Goal: Task Accomplishment & Management: Complete application form

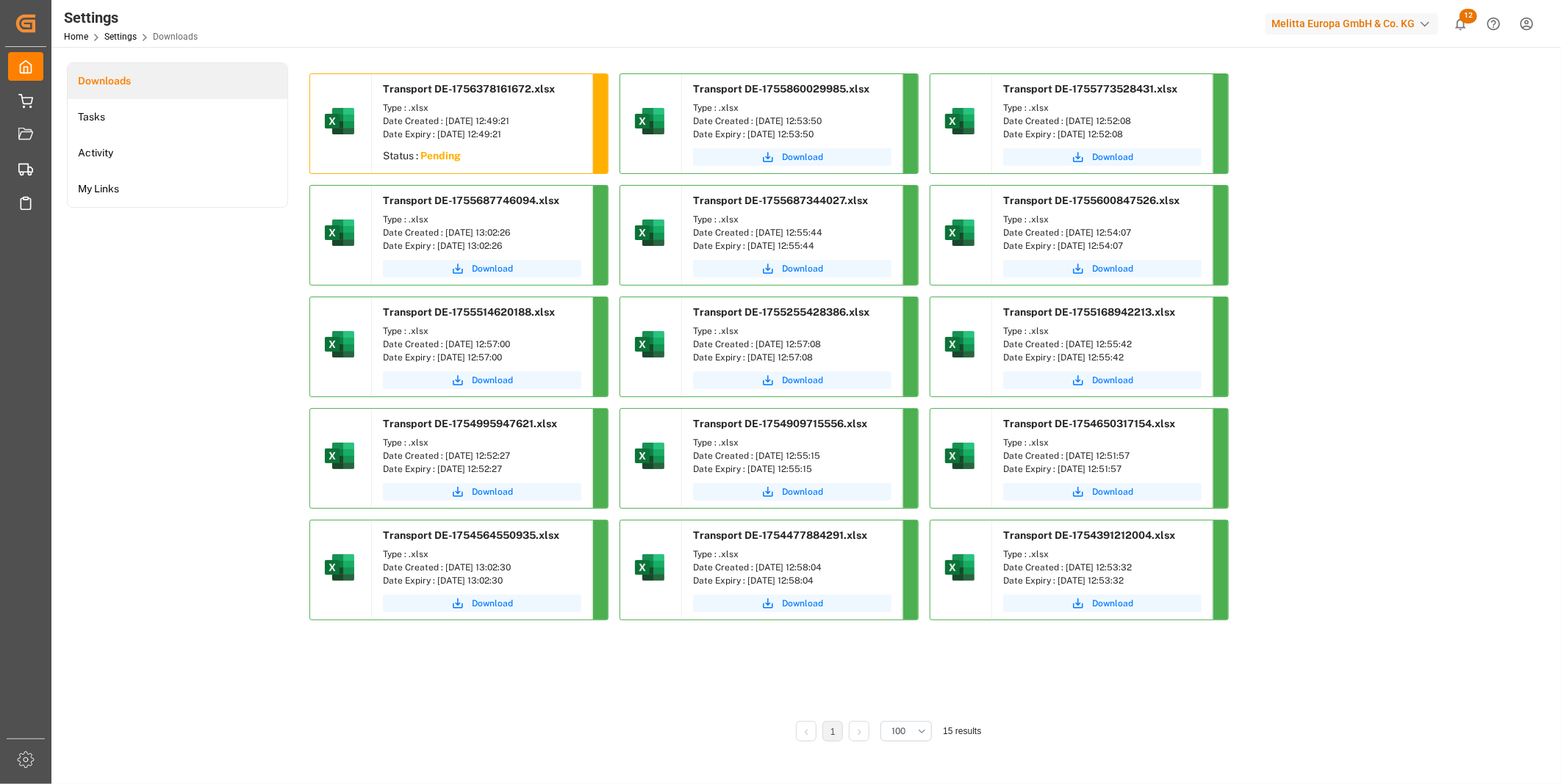
click at [1311, 377] on div "Transport DE-1756378161672.xlsx Type : .xlsx Date Created : 28.08.2025 12:49:21…" at bounding box center [888, 352] width 1158 height 558
click at [475, 162] on span "Download" at bounding box center [492, 157] width 41 height 14
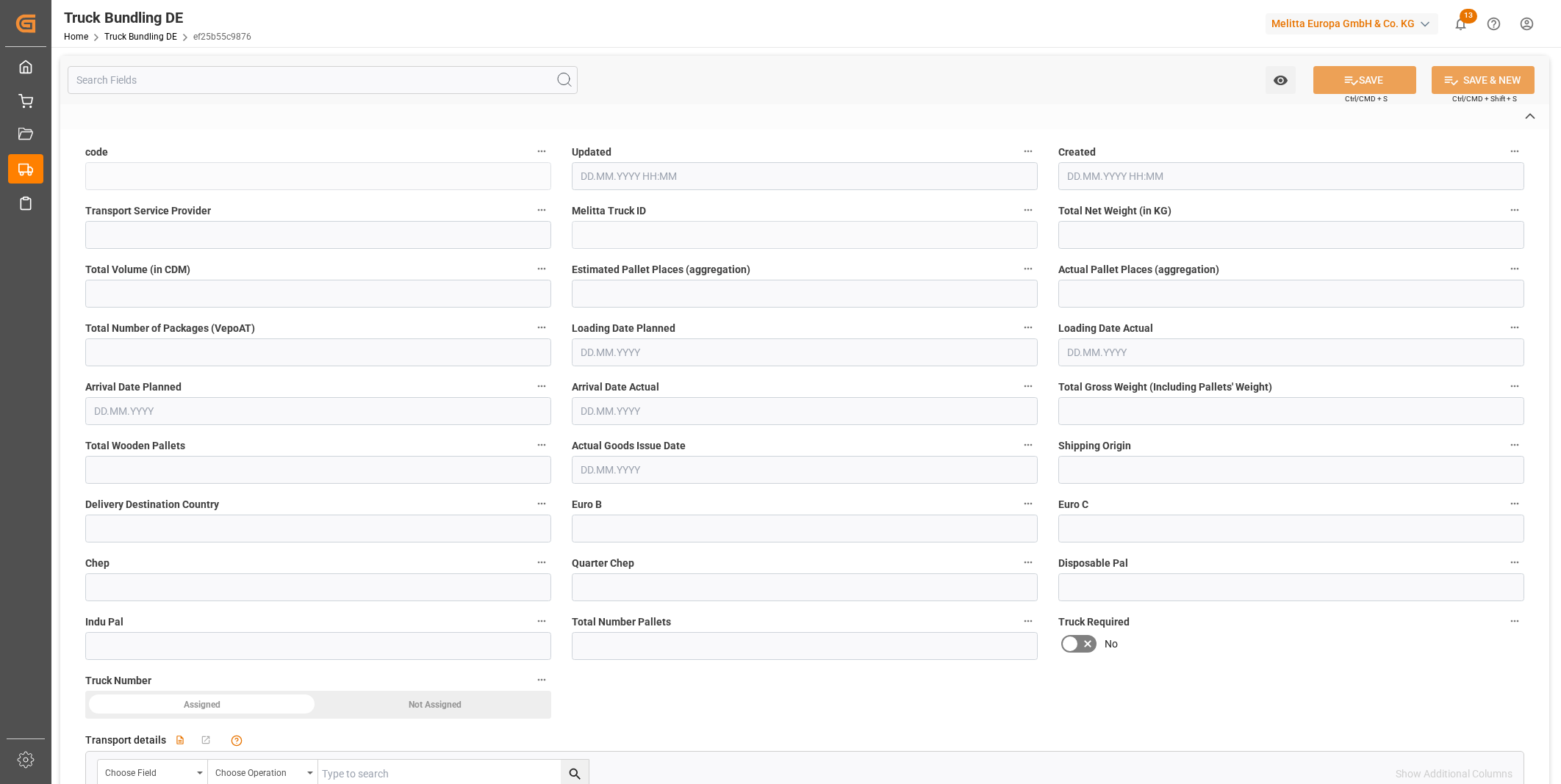
type input "ef25b55c9876"
type input "[PERSON_NAME] BENELUX"
type input "600002101"
type input "DE-32423"
type input "NL"
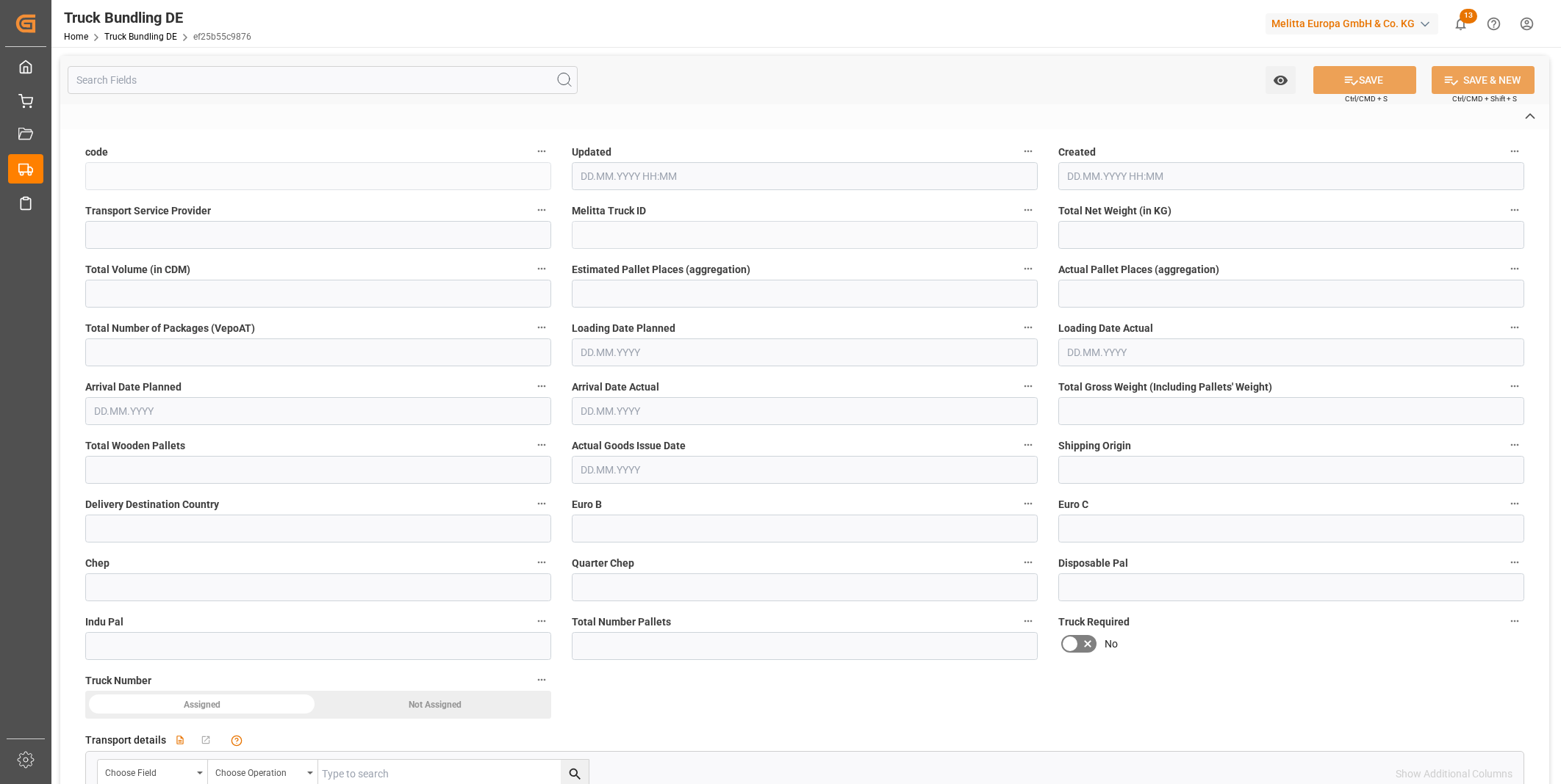
type textarea "0000914420"
type textarea "PLUS"
type textarea "[STREET_ADDRESS]"
type textarea "5342LP"
type textarea "OSS"
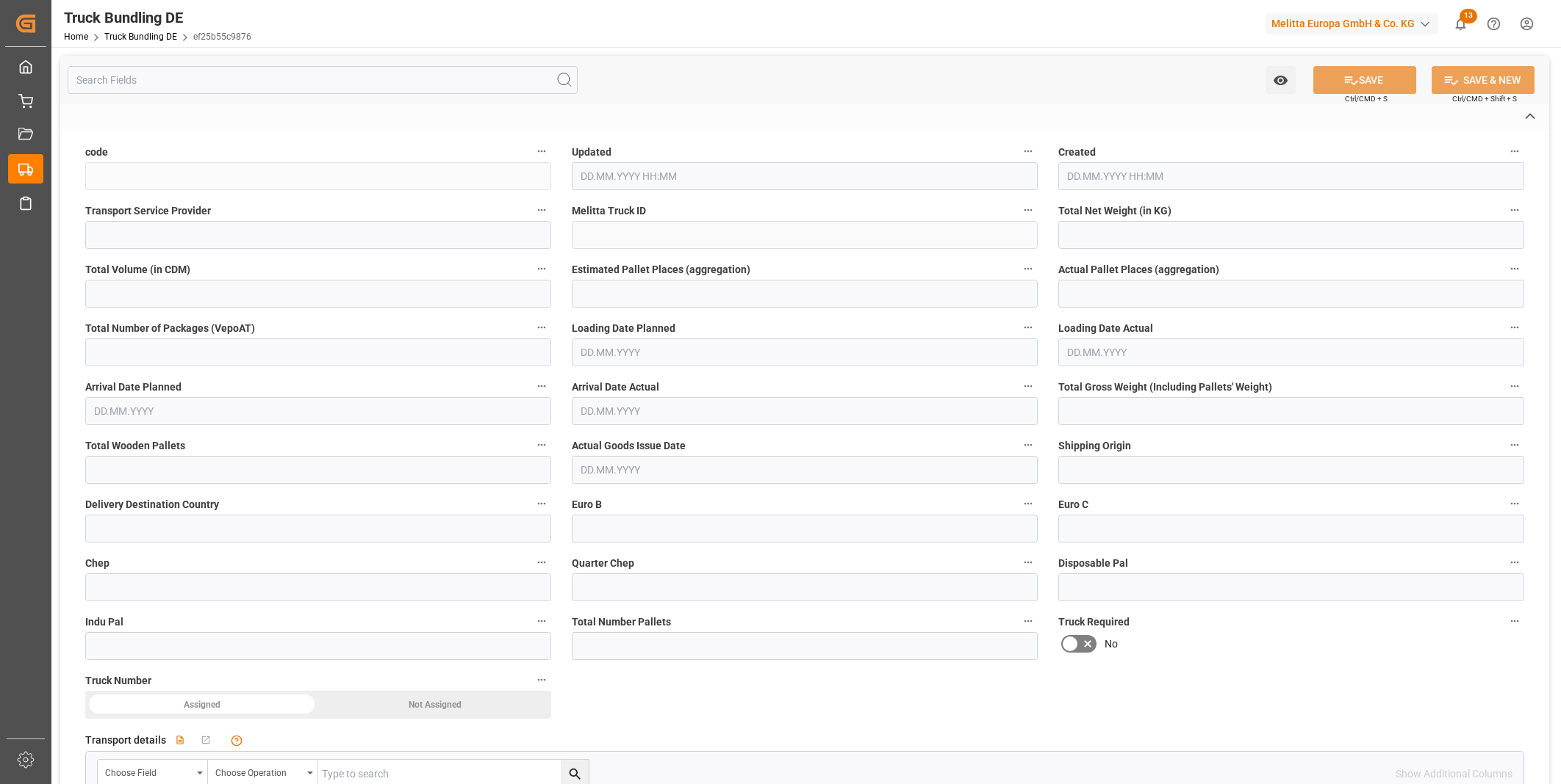
type textarea "53"
type input "2598.966"
type input "17953.74"
type input "11"
type input "0"
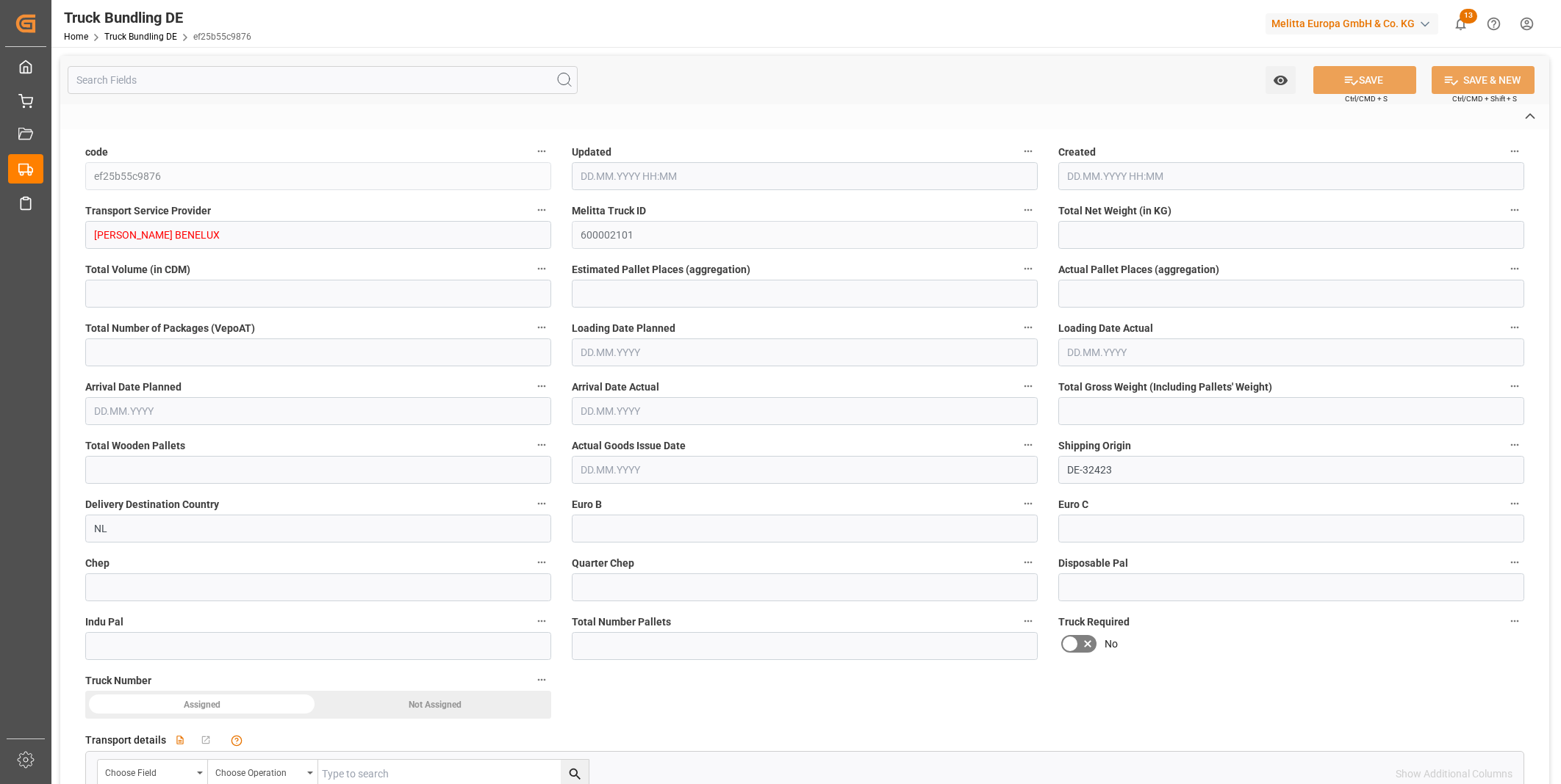
type input "0"
type input "3418"
type input "11"
type input "0"
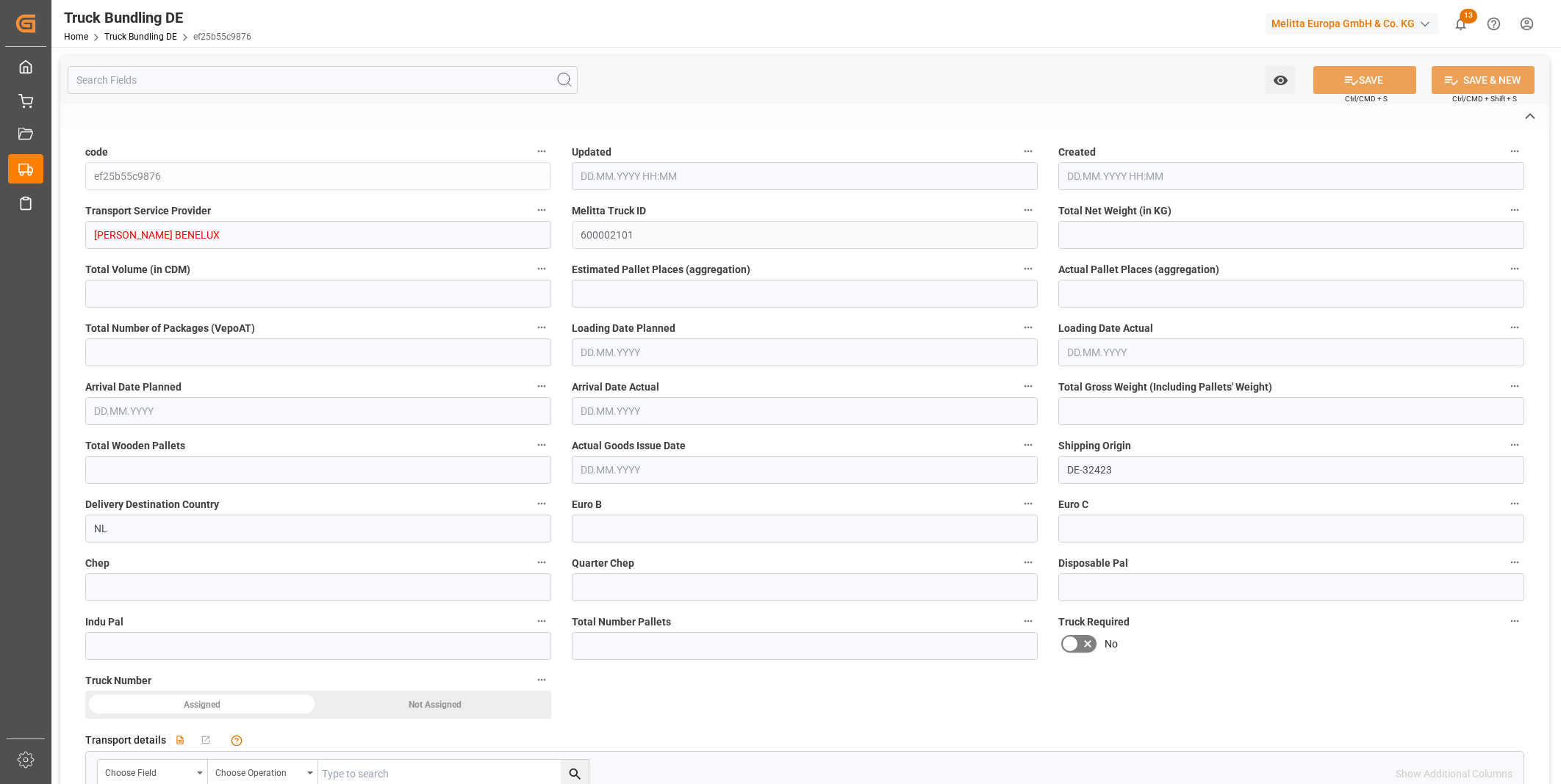
type input "0"
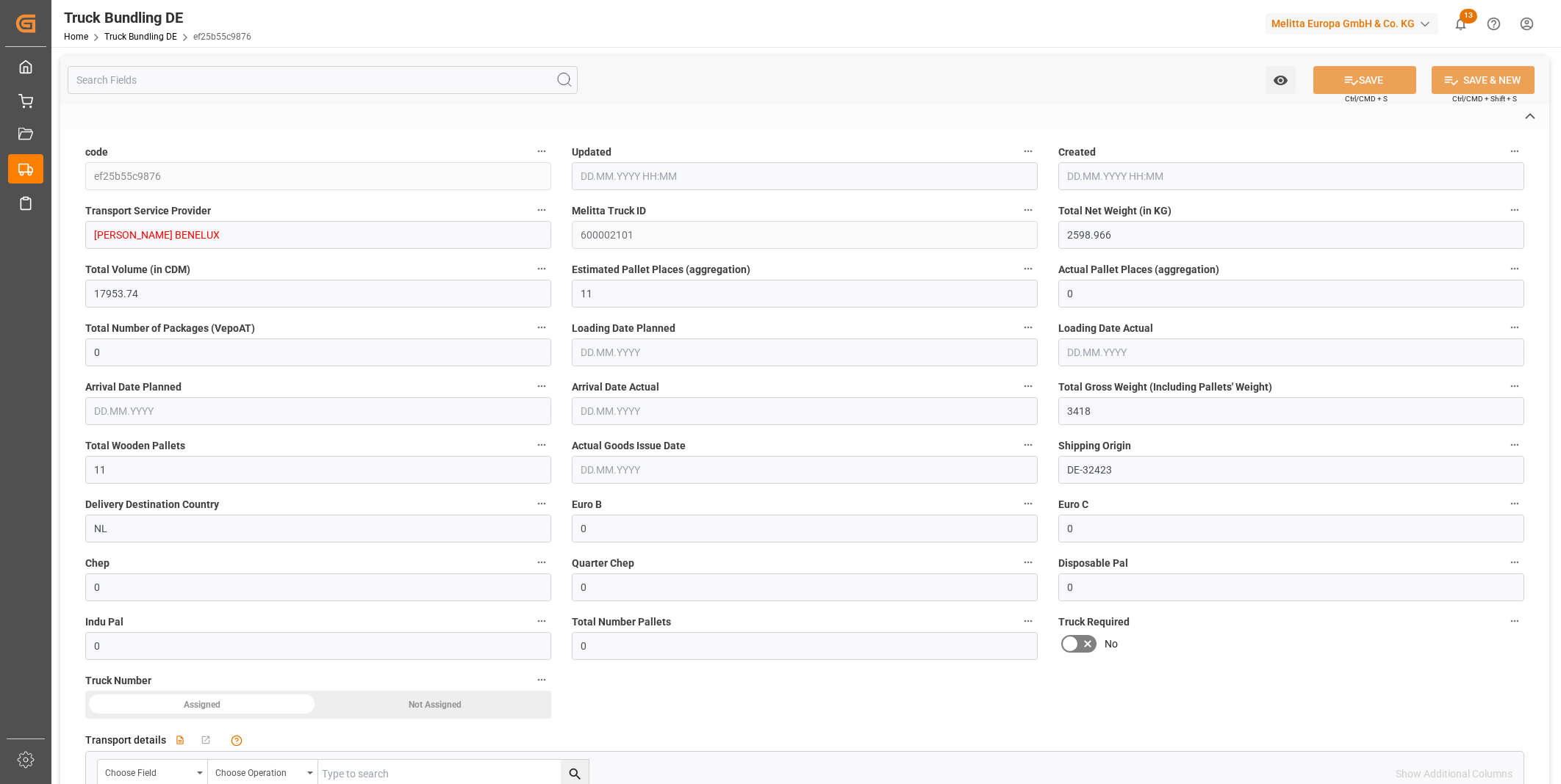
type input "[DATE] 13:01"
type input "[DATE]"
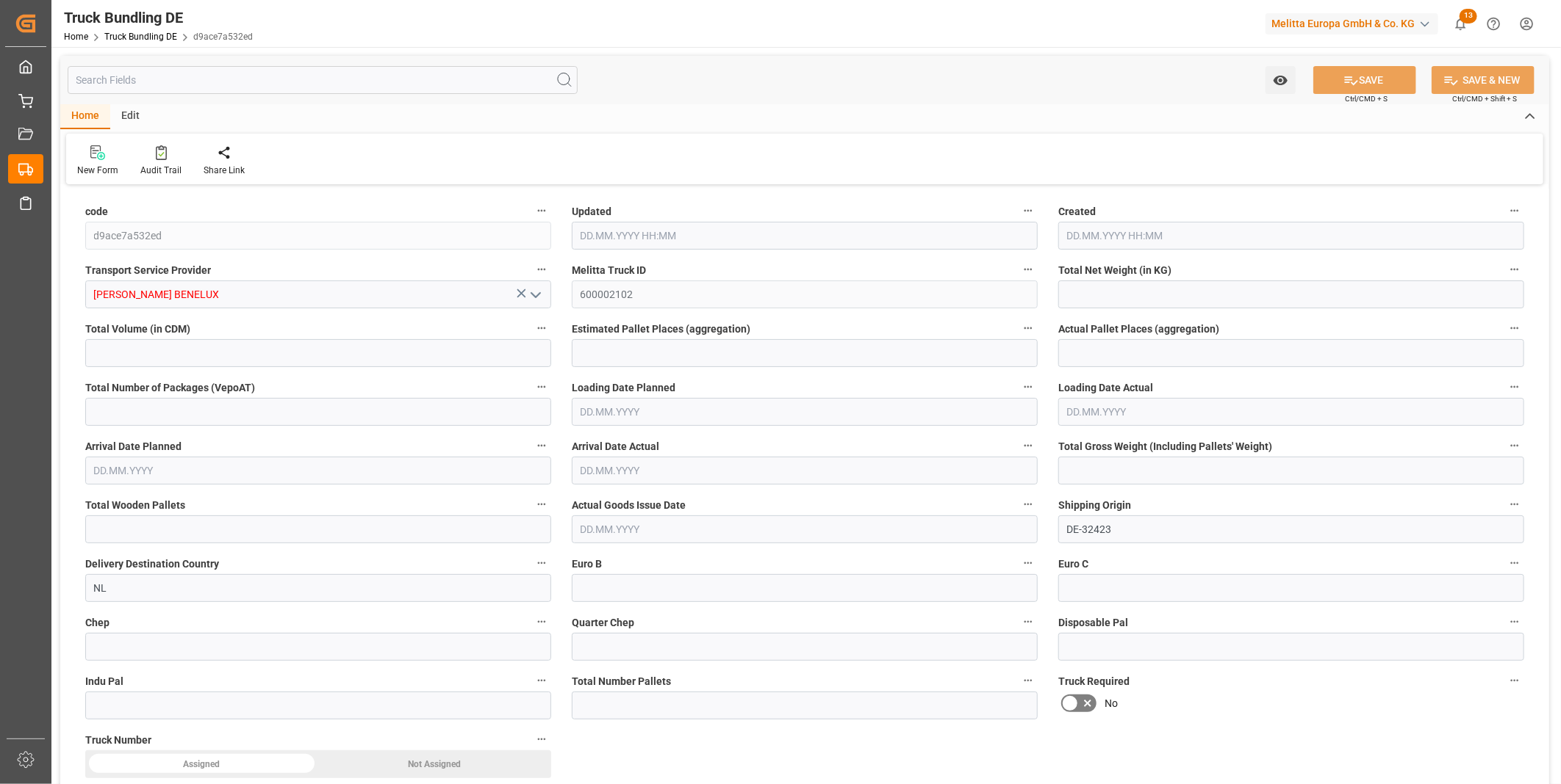
type input "343.392"
type input "8041.2"
type input "4"
type input "0"
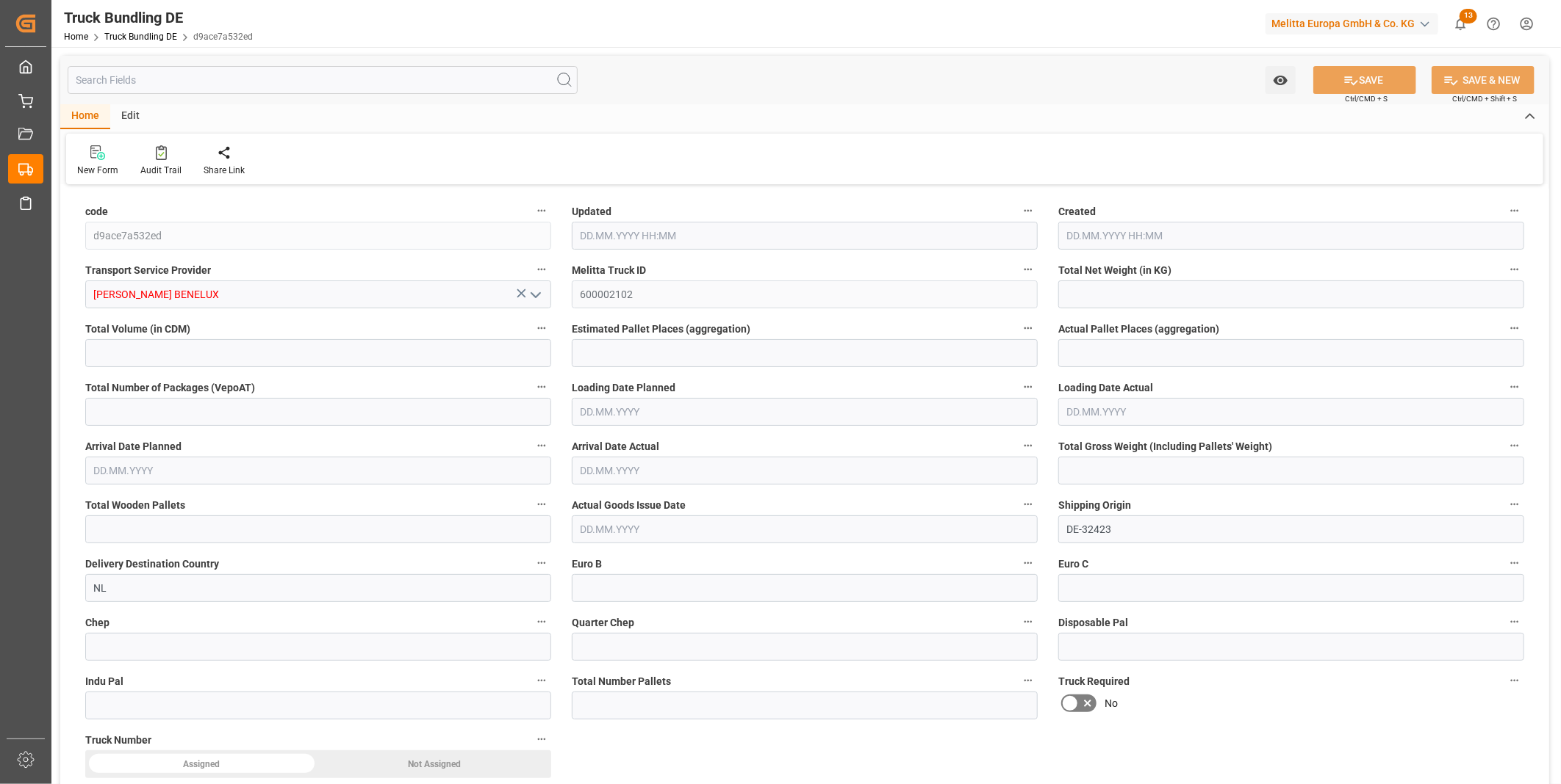
type input "725"
type input "5"
type input "0"
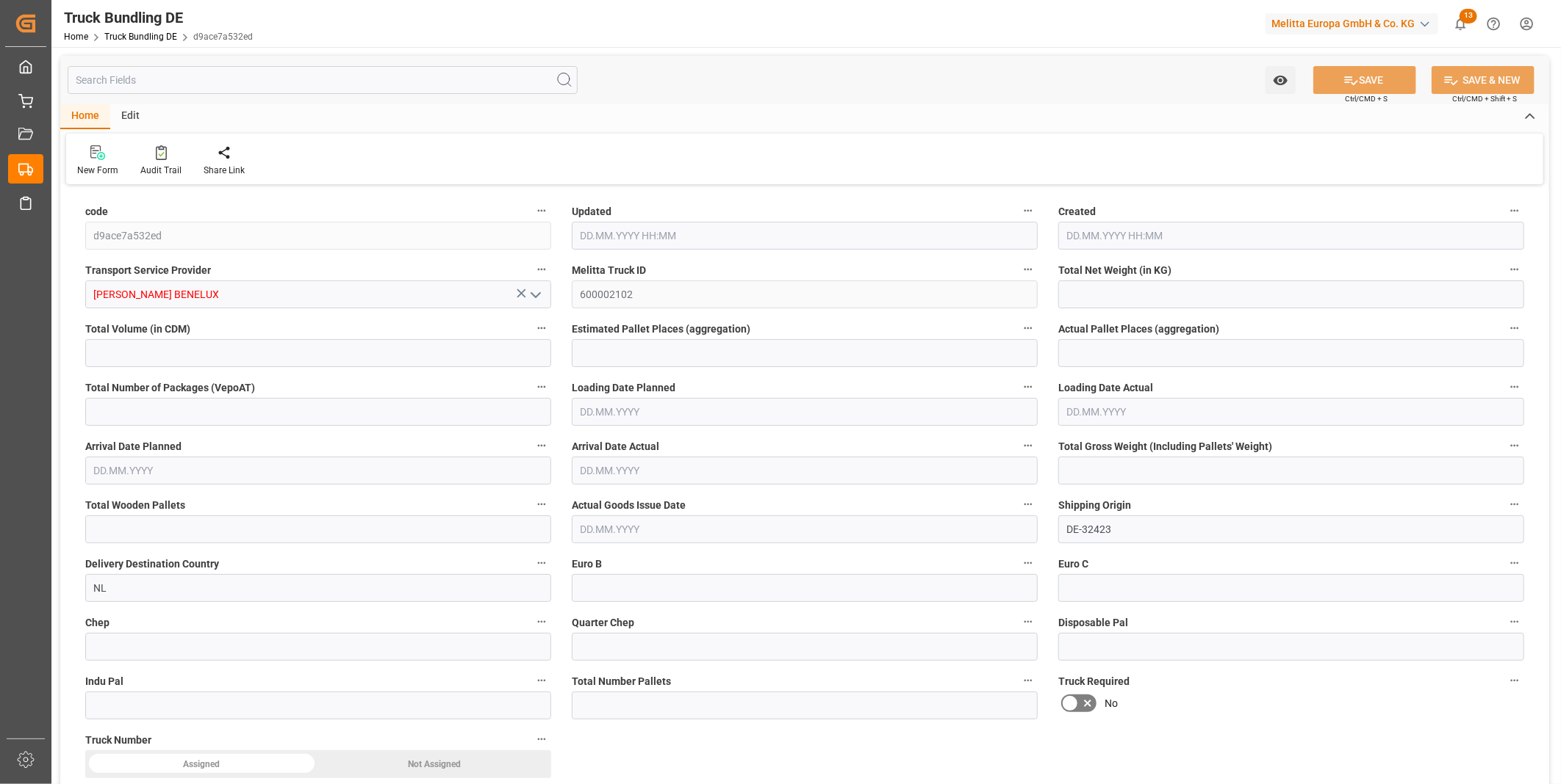
type input "0"
type input "[DATE] 13:01"
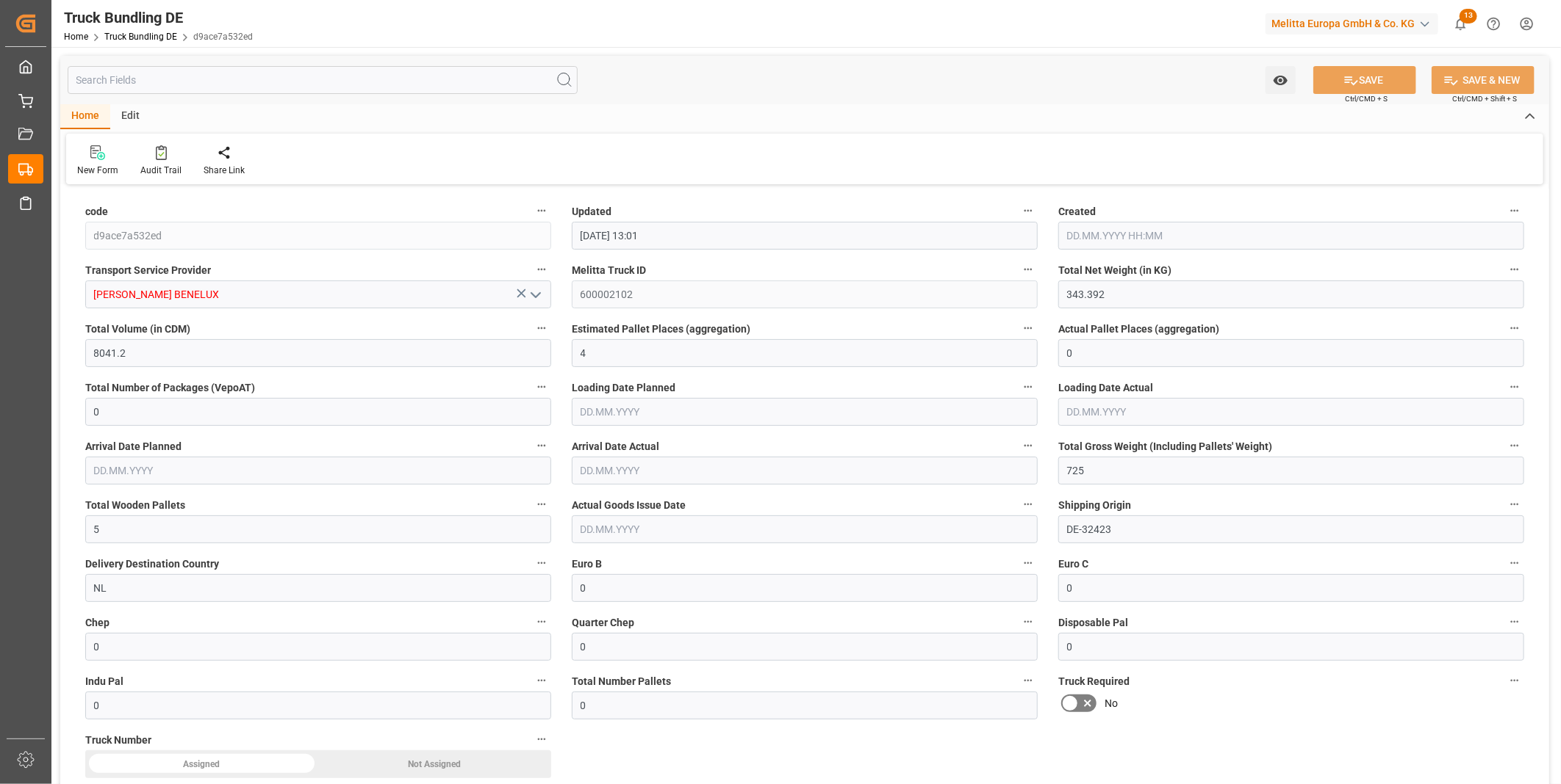
type input "[DATE] 13:01"
type input "[DATE]"
